Goal: Transaction & Acquisition: Purchase product/service

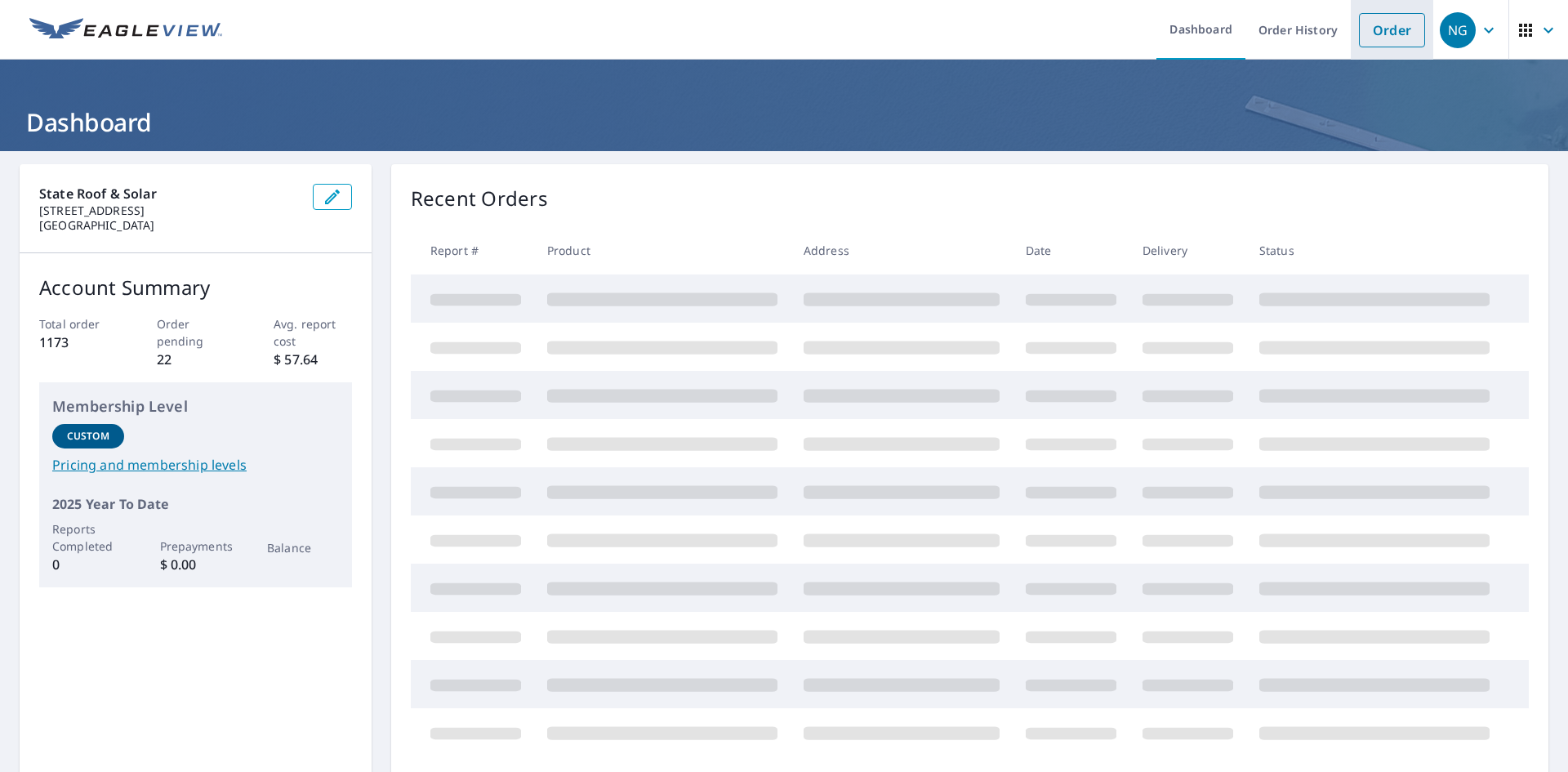
click at [1368, 37] on link "Order" at bounding box center [1391, 30] width 66 height 35
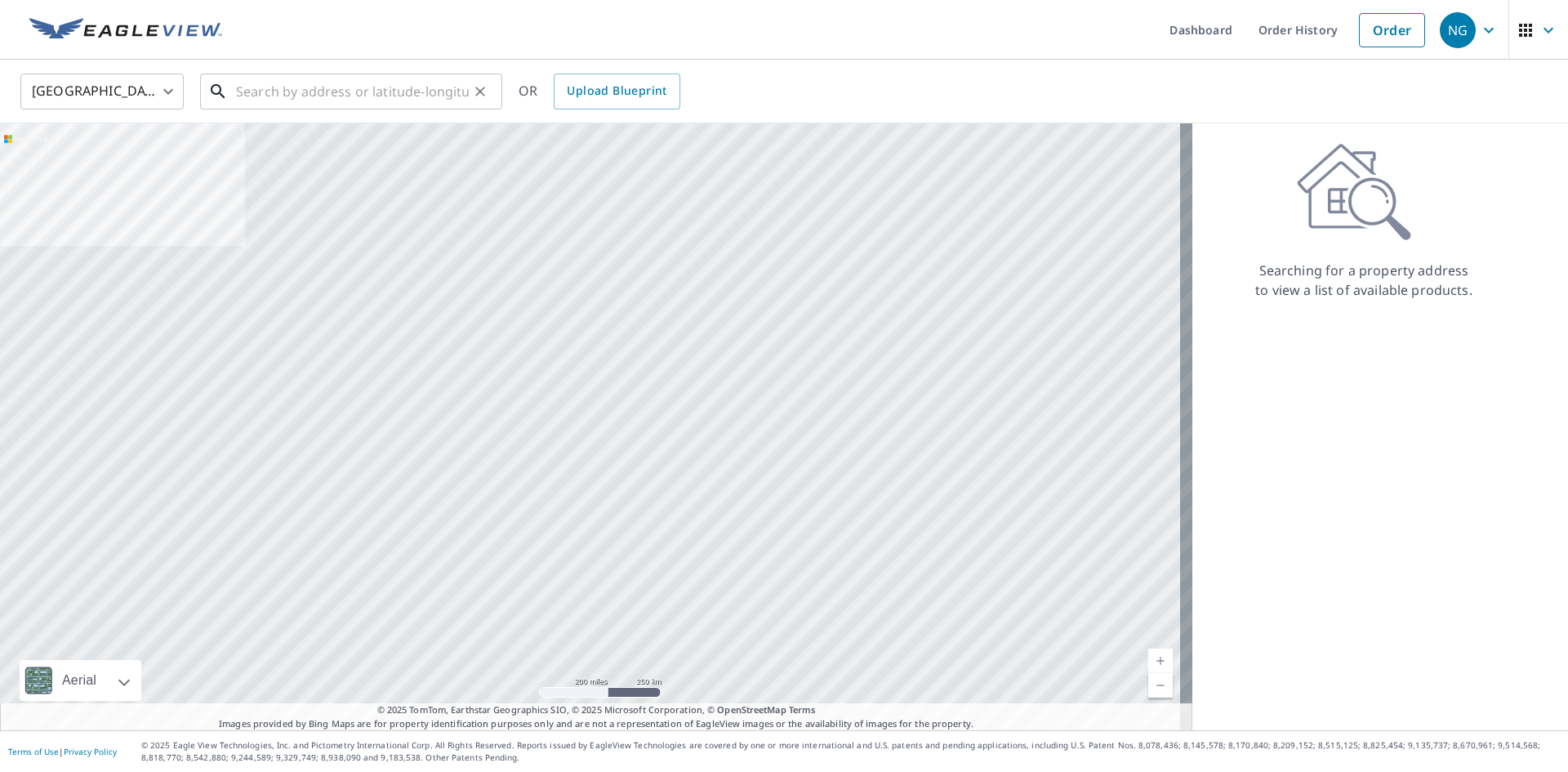
click at [335, 88] on input "text" at bounding box center [352, 91] width 233 height 46
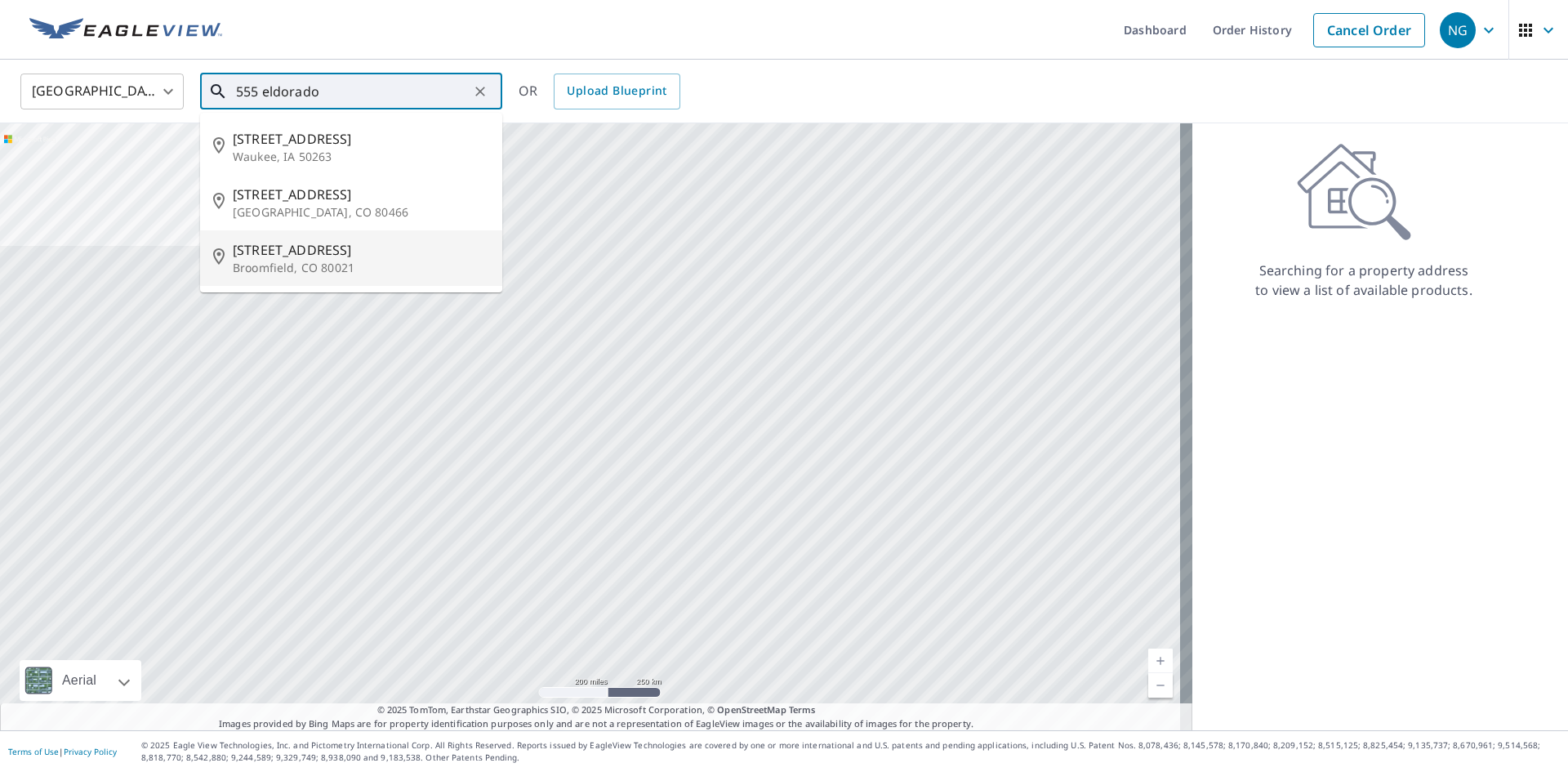
click at [251, 262] on p "Broomfield, CO 80021" at bounding box center [361, 268] width 256 height 16
type input "[STREET_ADDRESS]"
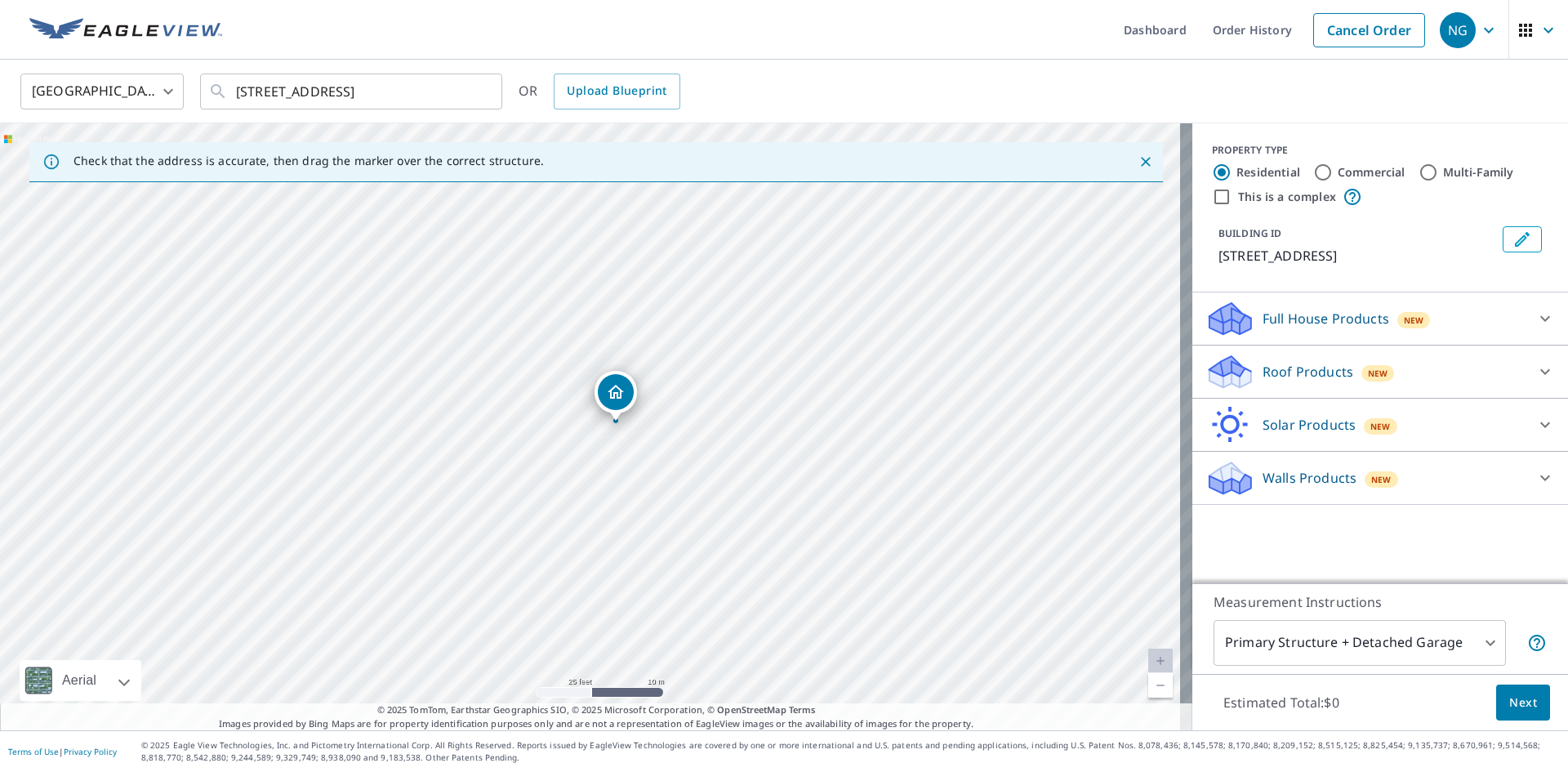
click at [1535, 369] on icon at bounding box center [1545, 372] width 20 height 20
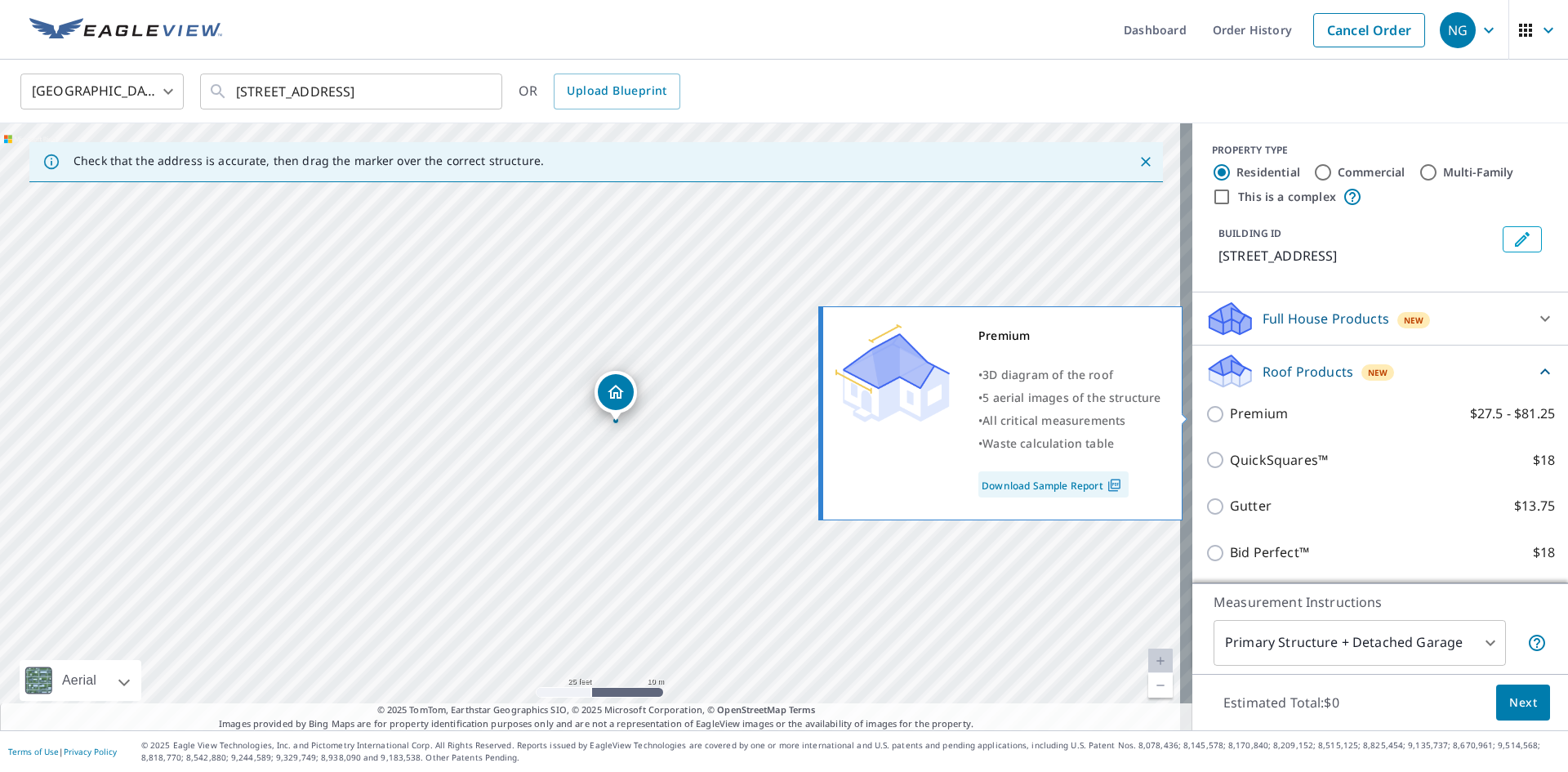
click at [1205, 414] on input "Premium $27.5 - $81.25" at bounding box center [1217, 414] width 25 height 20
checkbox input "true"
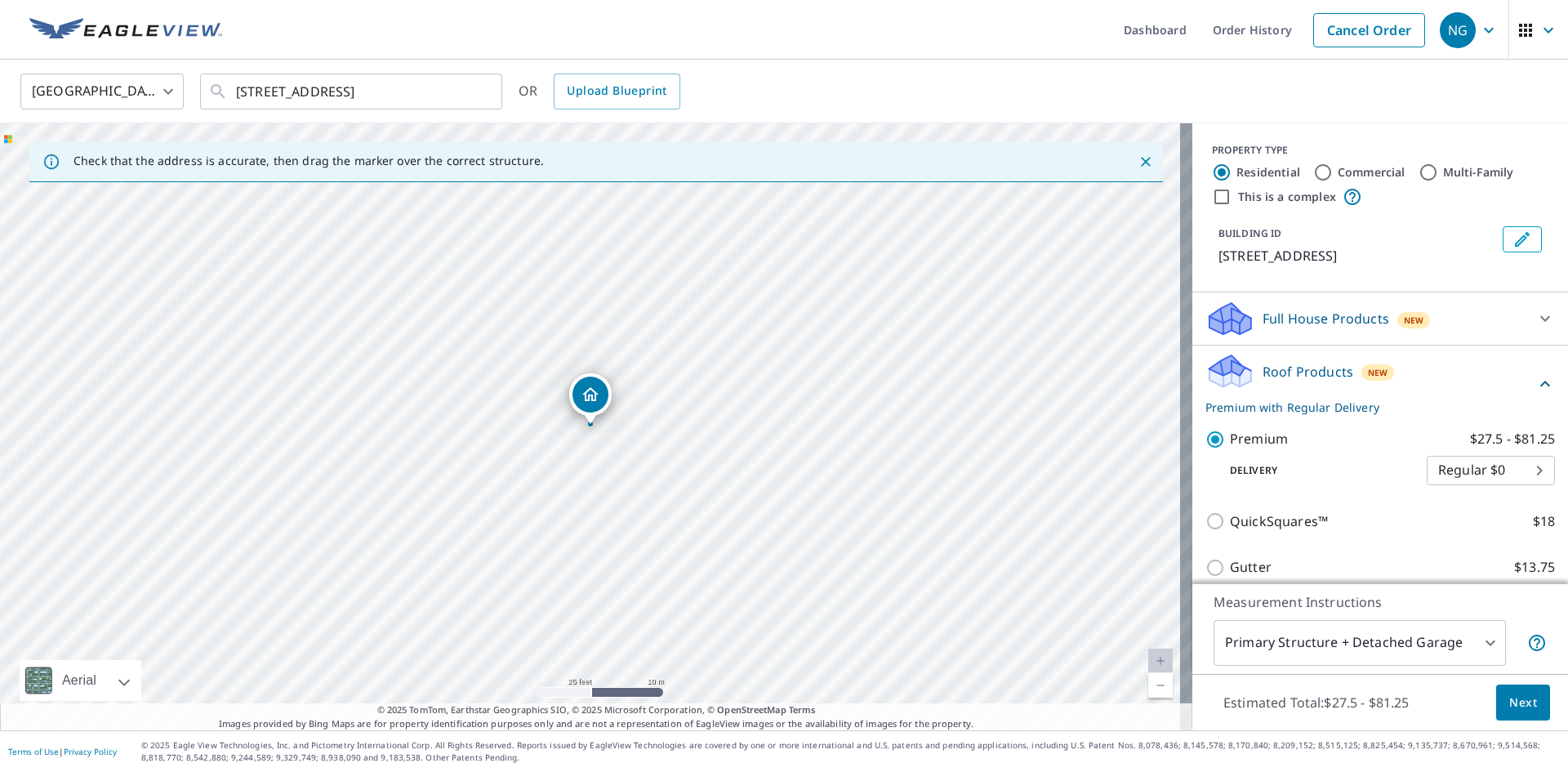
click at [1313, 171] on input "Commercial" at bounding box center [1323, 173] width 20 height 20
radio input "true"
type input "4"
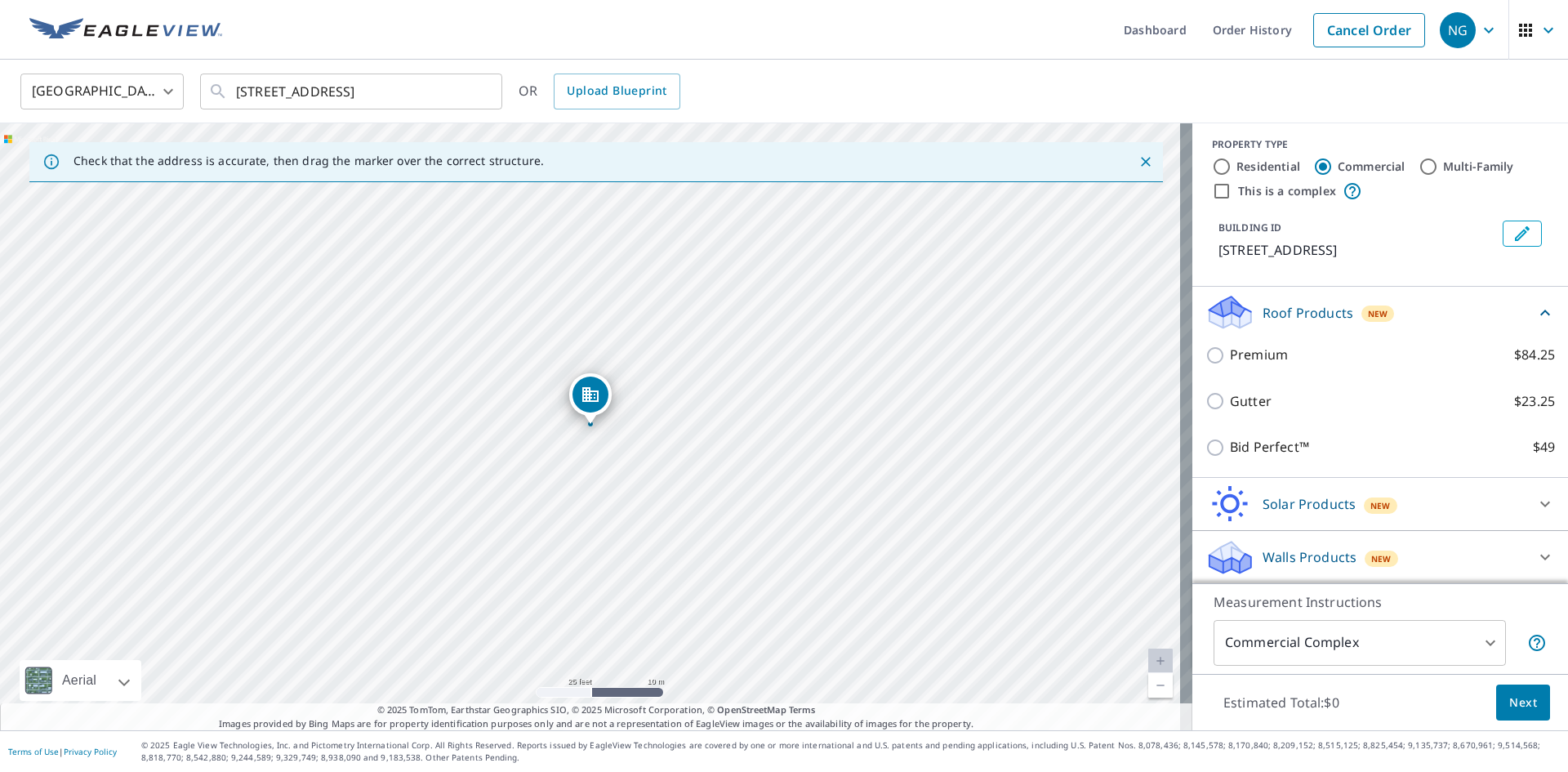
scroll to position [7, 0]
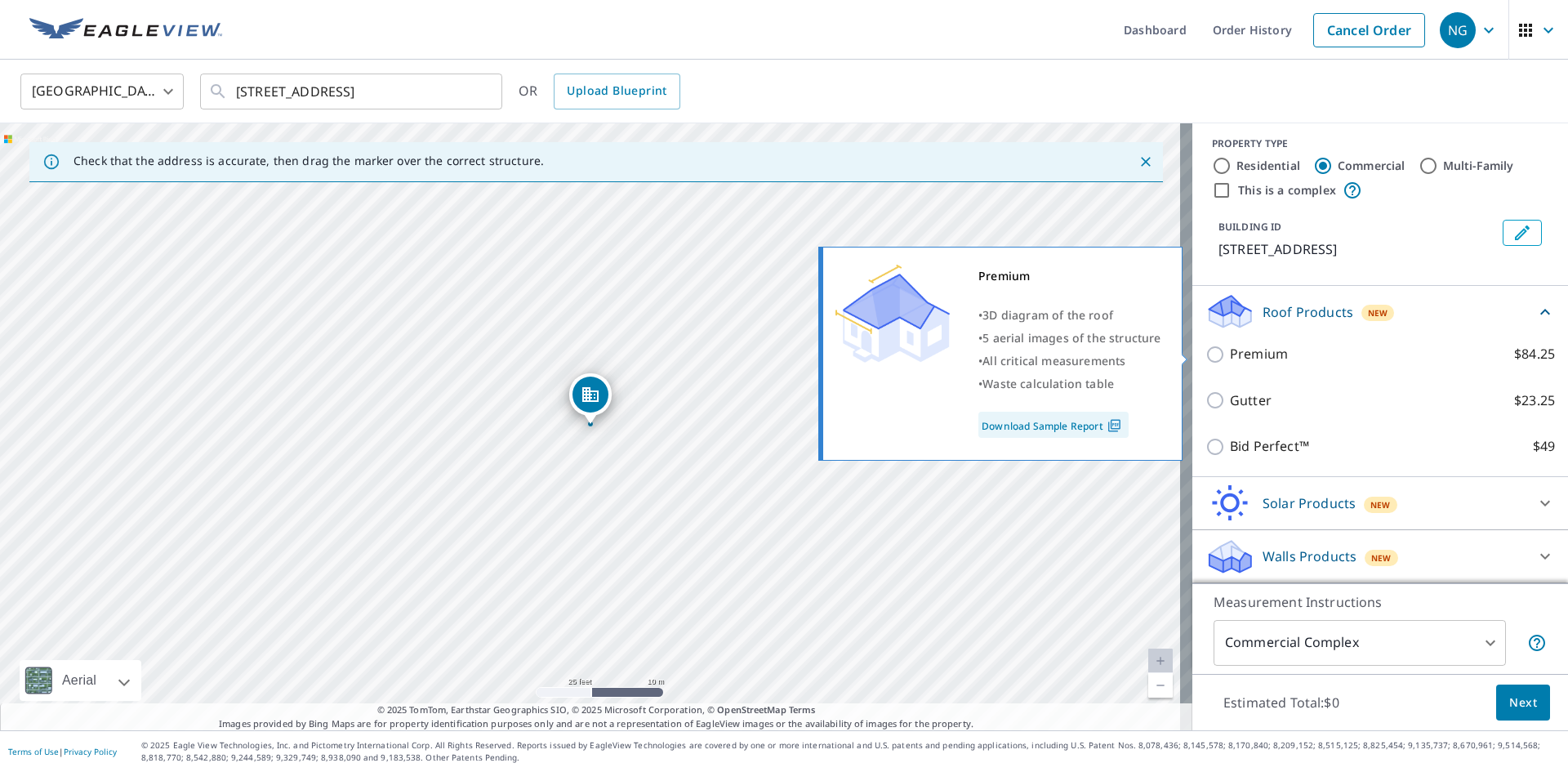
click at [1207, 356] on input "Premium $84.25" at bounding box center [1217, 354] width 25 height 20
checkbox input "true"
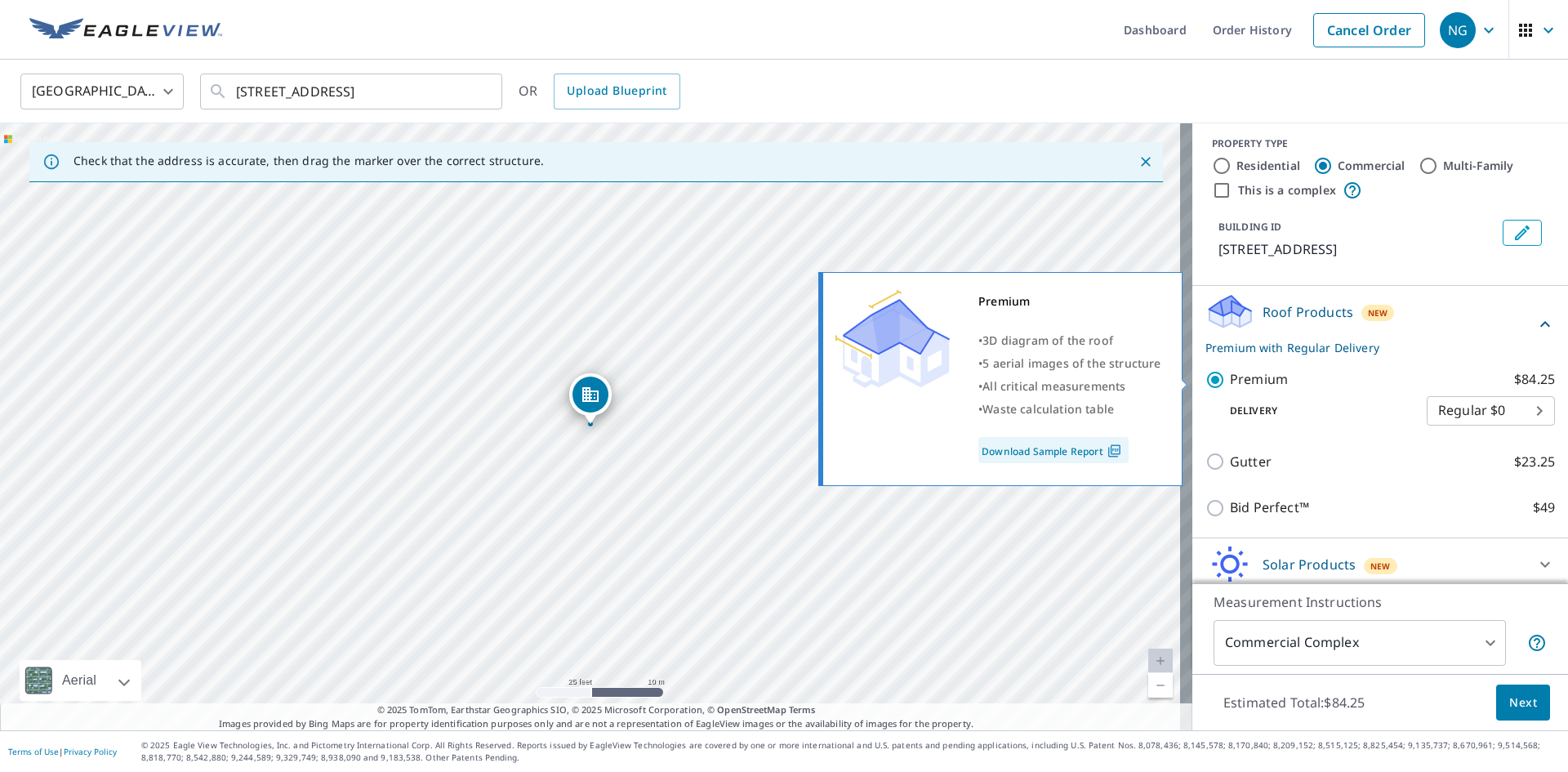
scroll to position [67, 0]
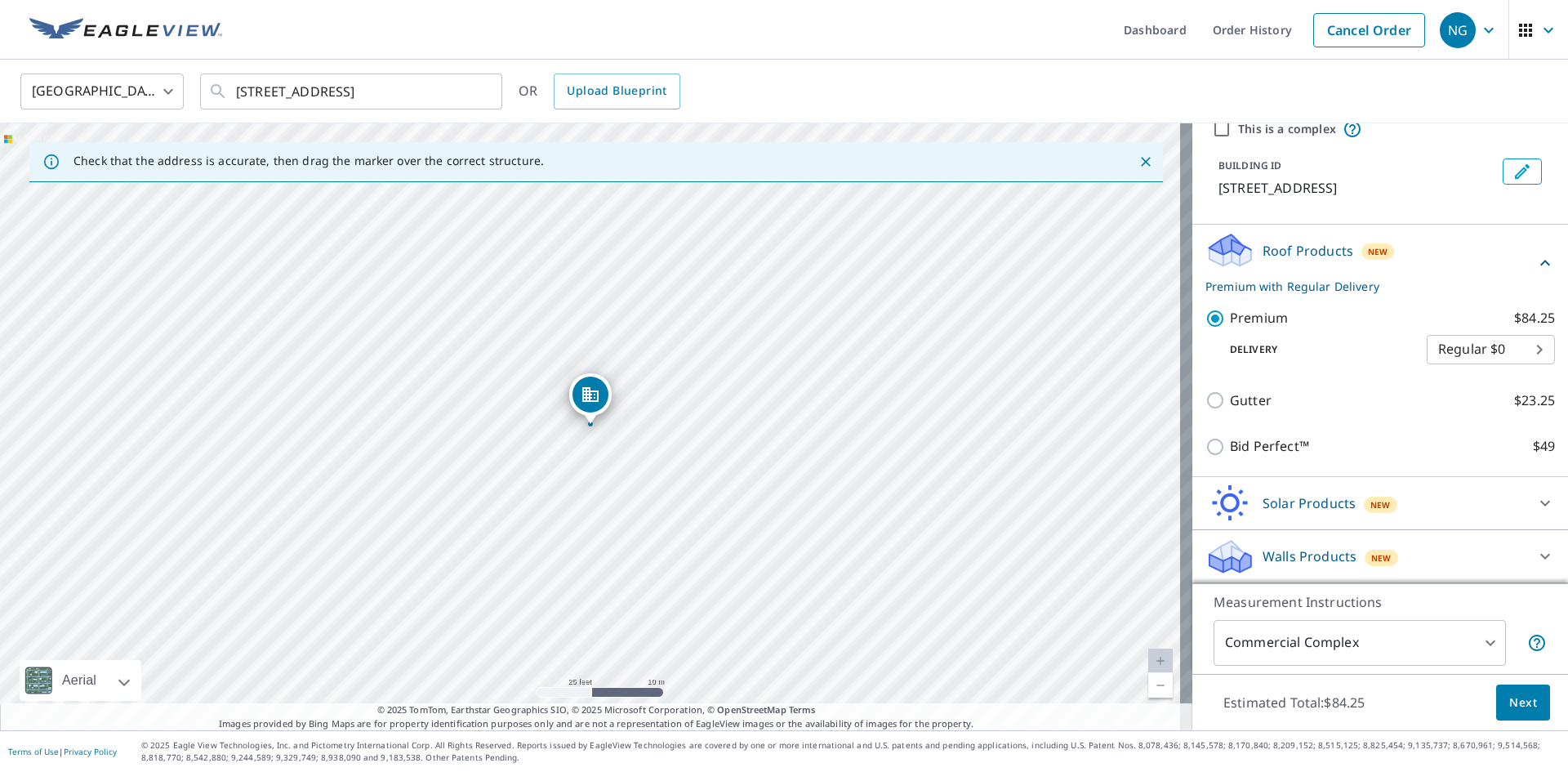
click at [1512, 711] on span "Next" at bounding box center [1523, 703] width 28 height 21
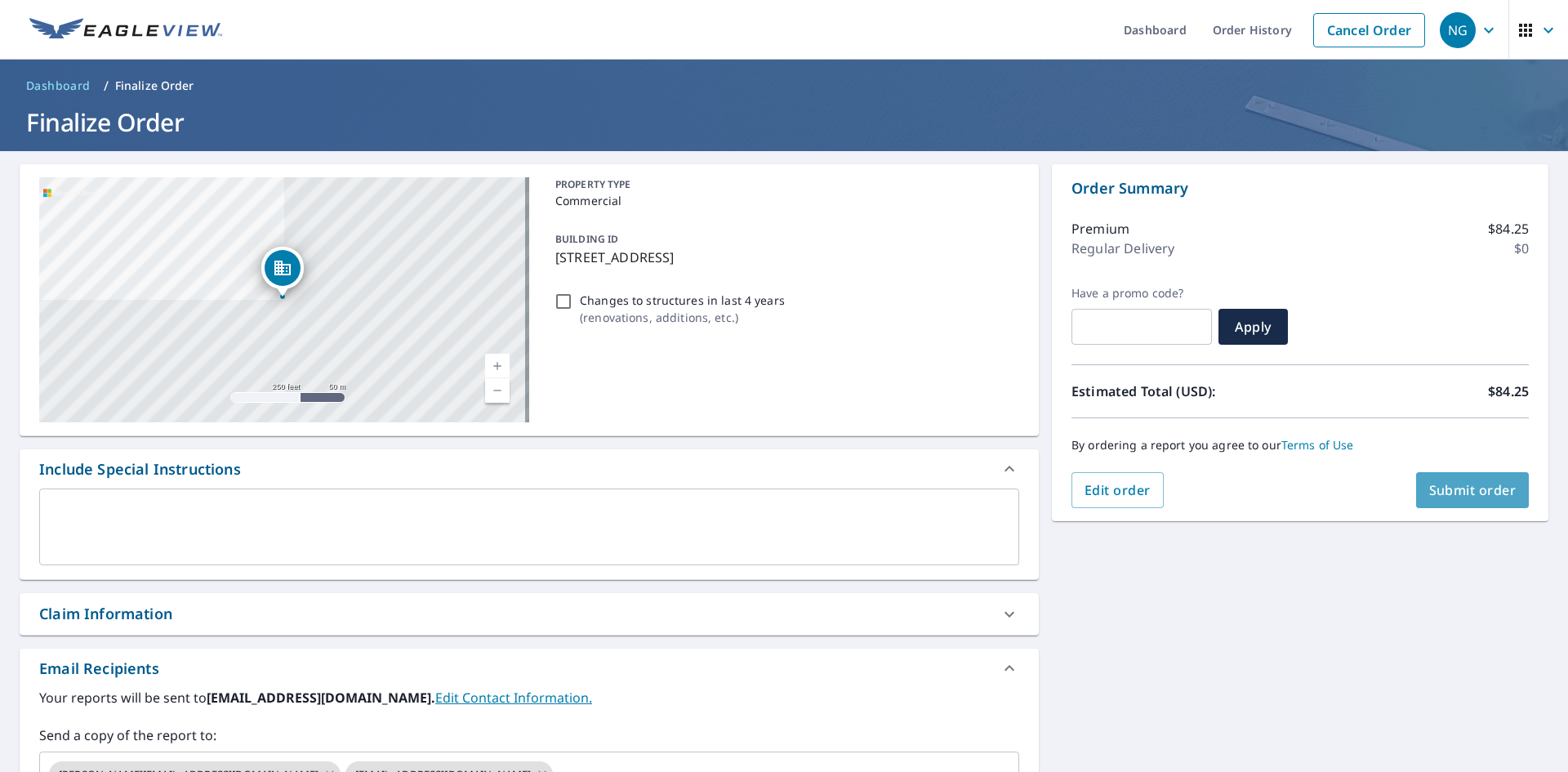
click at [1464, 491] on span "Submit order" at bounding box center [1473, 490] width 87 height 18
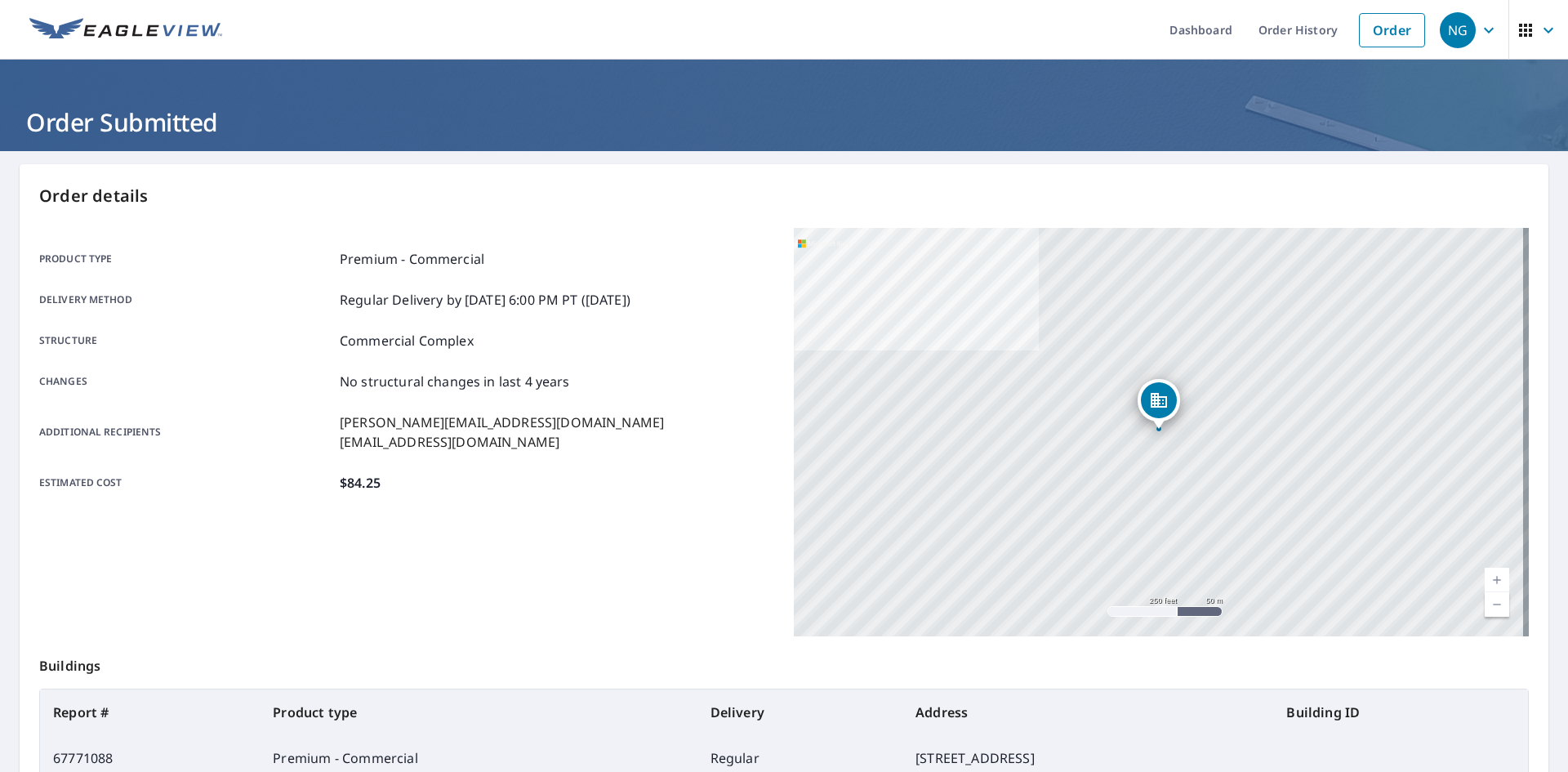
scroll to position [81, 0]
